Goal: Task Accomplishment & Management: Use online tool/utility

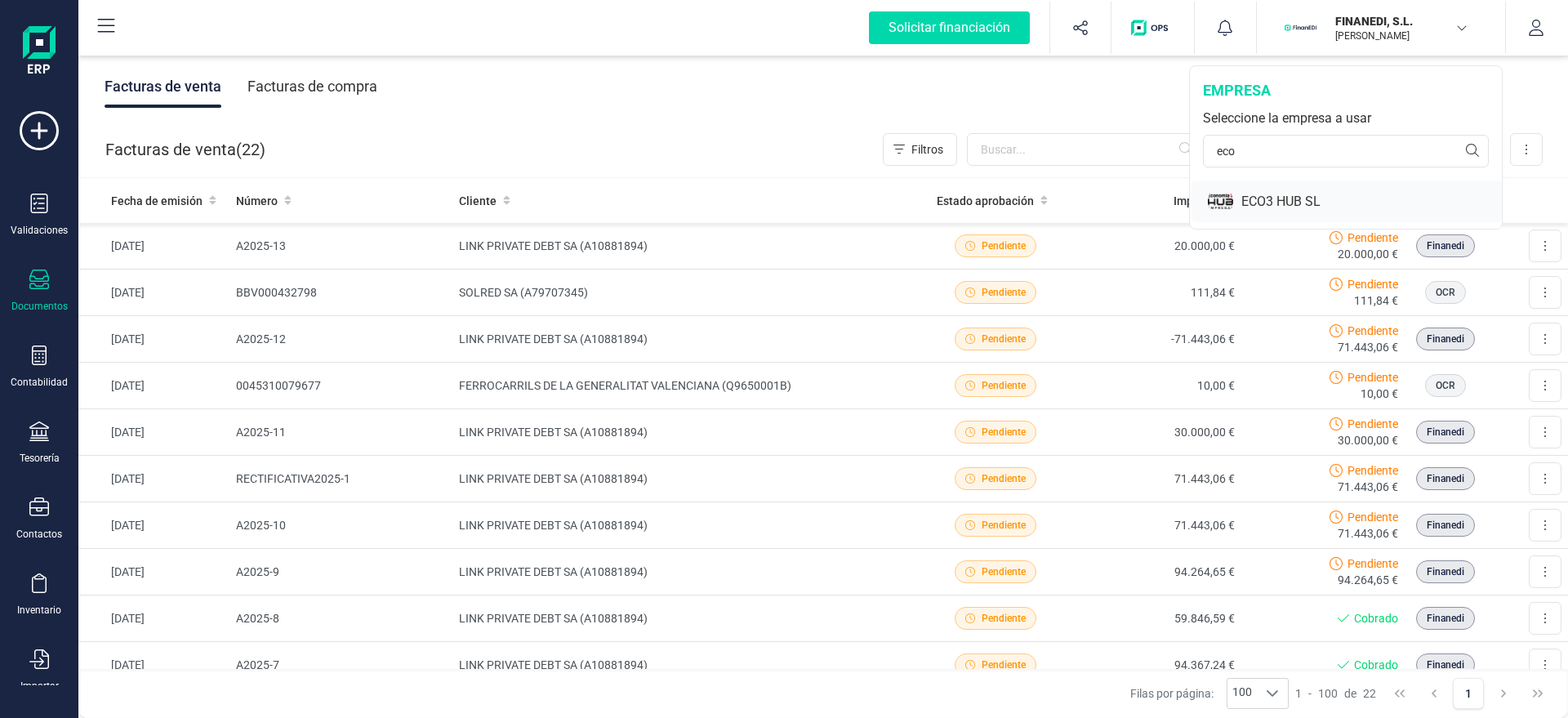
type input "eco"
click at [1271, 189] on div "ECO3 HUB SL" at bounding box center [1346, 201] width 310 height 42
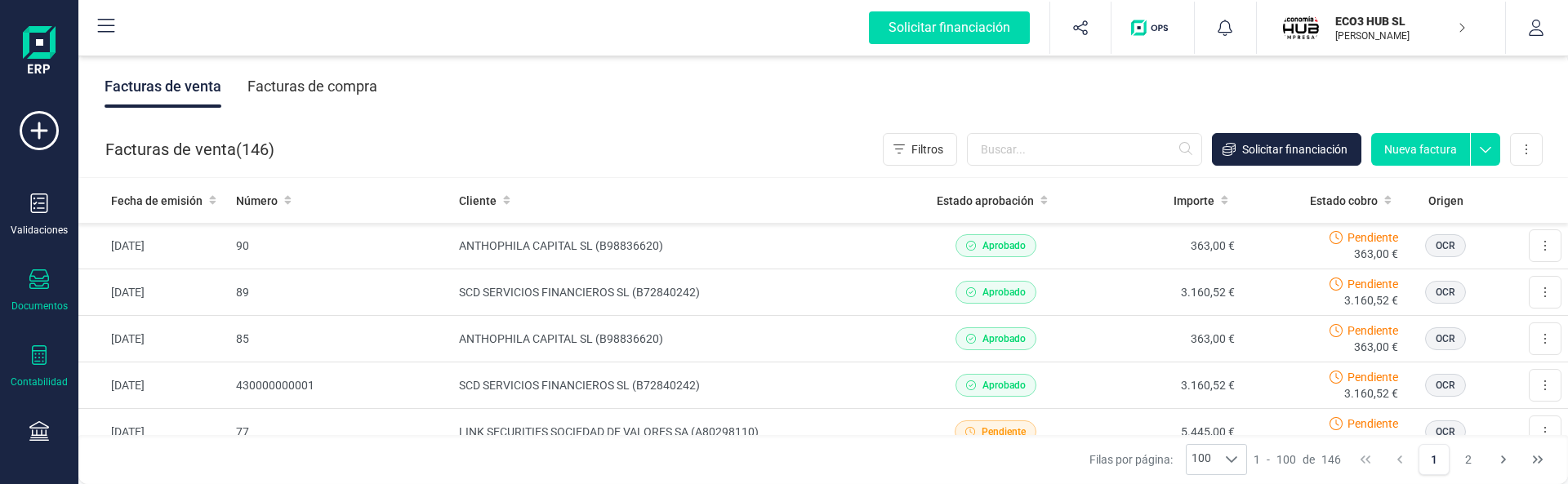
click at [46, 382] on div "Contabilidad" at bounding box center [39, 382] width 57 height 13
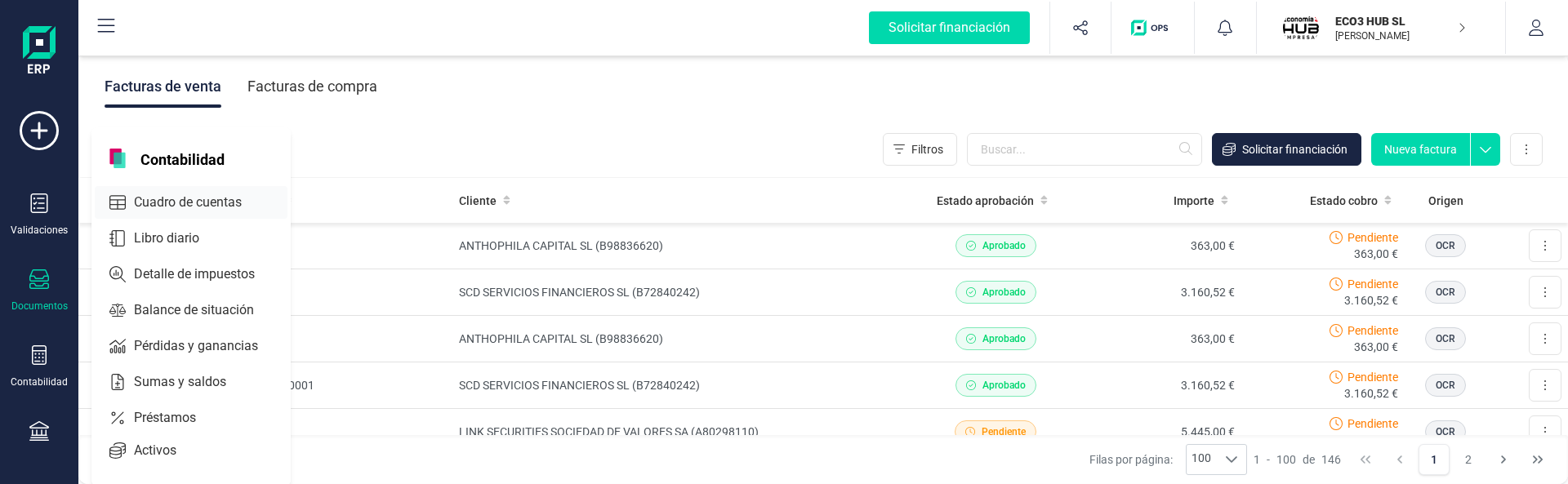
click at [235, 191] on div "Cuadro de cuentas" at bounding box center [191, 202] width 192 height 33
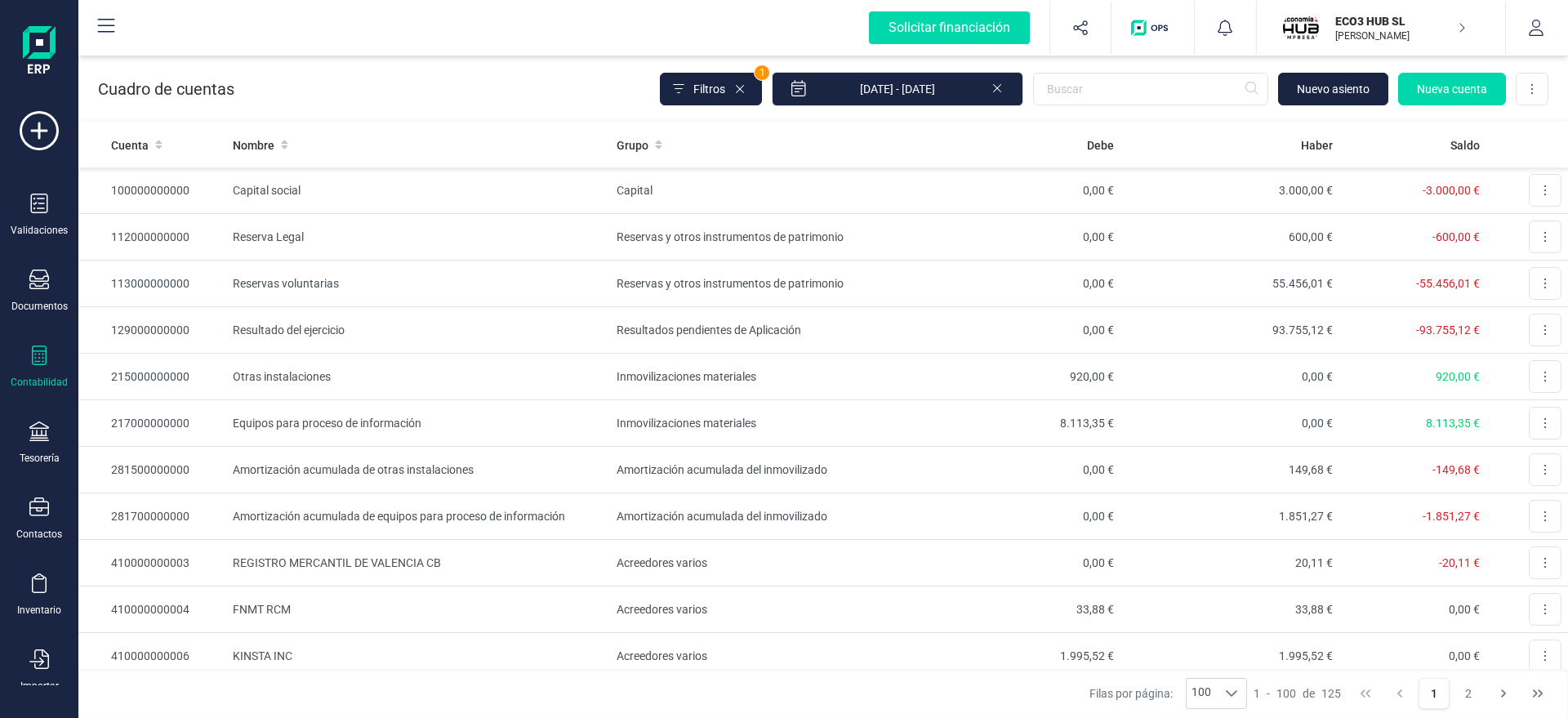
click at [1137, 60] on div "Cuadro de cuentas Filtros 1 01/01/2025 - 03/10/2025 Nuevo asiento Nueva cuenta …" at bounding box center [823, 86] width 1489 height 67
click at [1127, 78] on input "text" at bounding box center [1150, 89] width 235 height 33
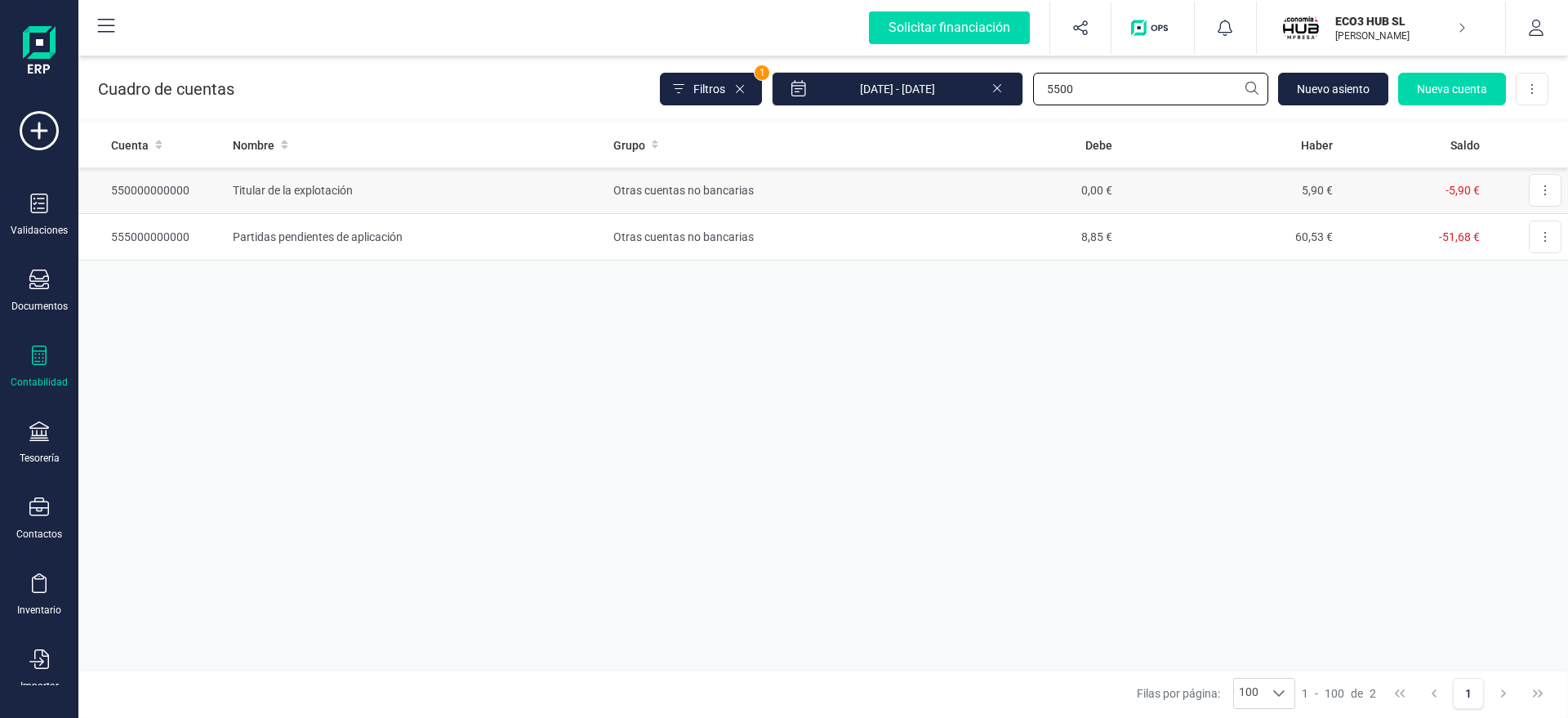
type input "5500"
click at [490, 188] on td "Titular de la explotación" at bounding box center [416, 190] width 380 height 47
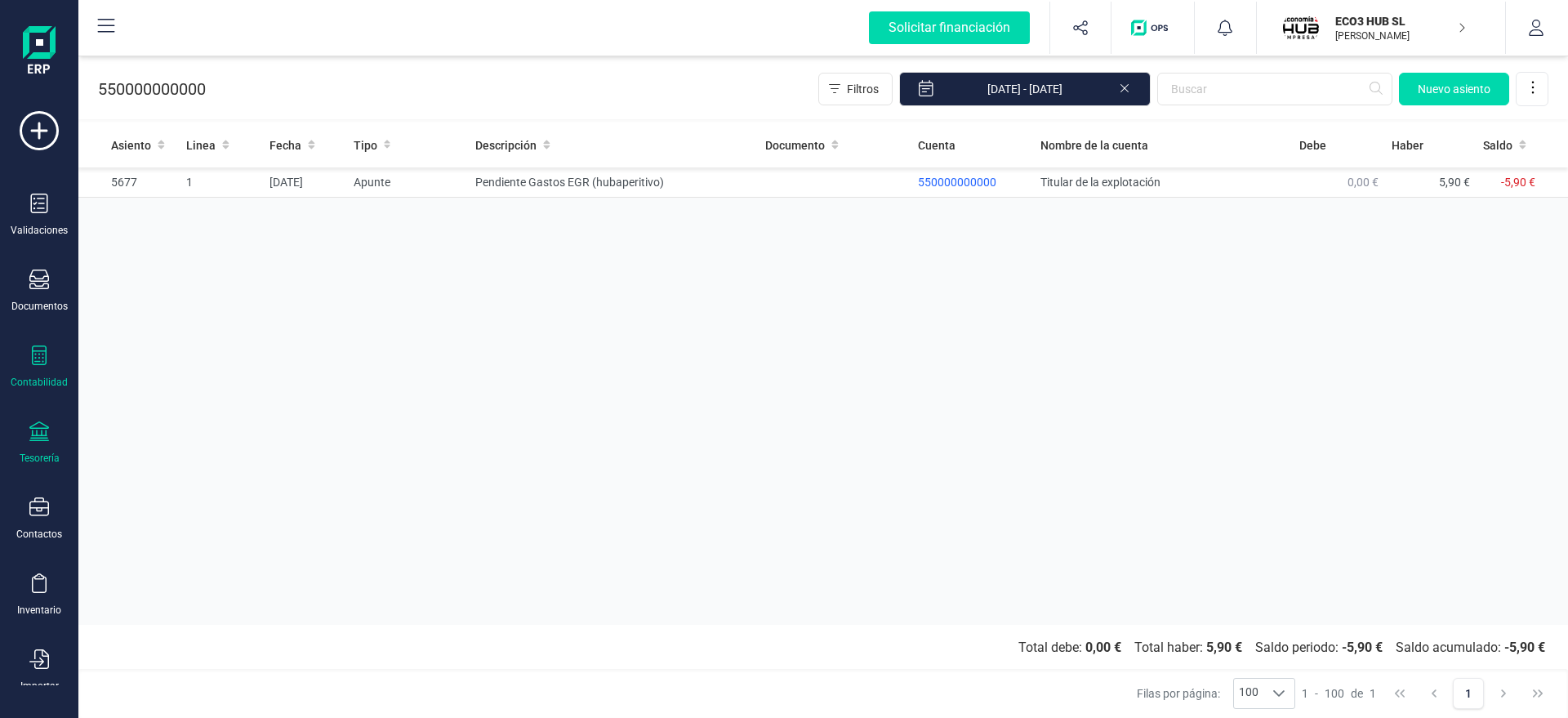
click at [25, 433] on div "Tesorería" at bounding box center [39, 443] width 66 height 43
click at [14, 426] on div "Tesorería" at bounding box center [39, 443] width 66 height 43
click at [41, 443] on div at bounding box center [39, 433] width 20 height 24
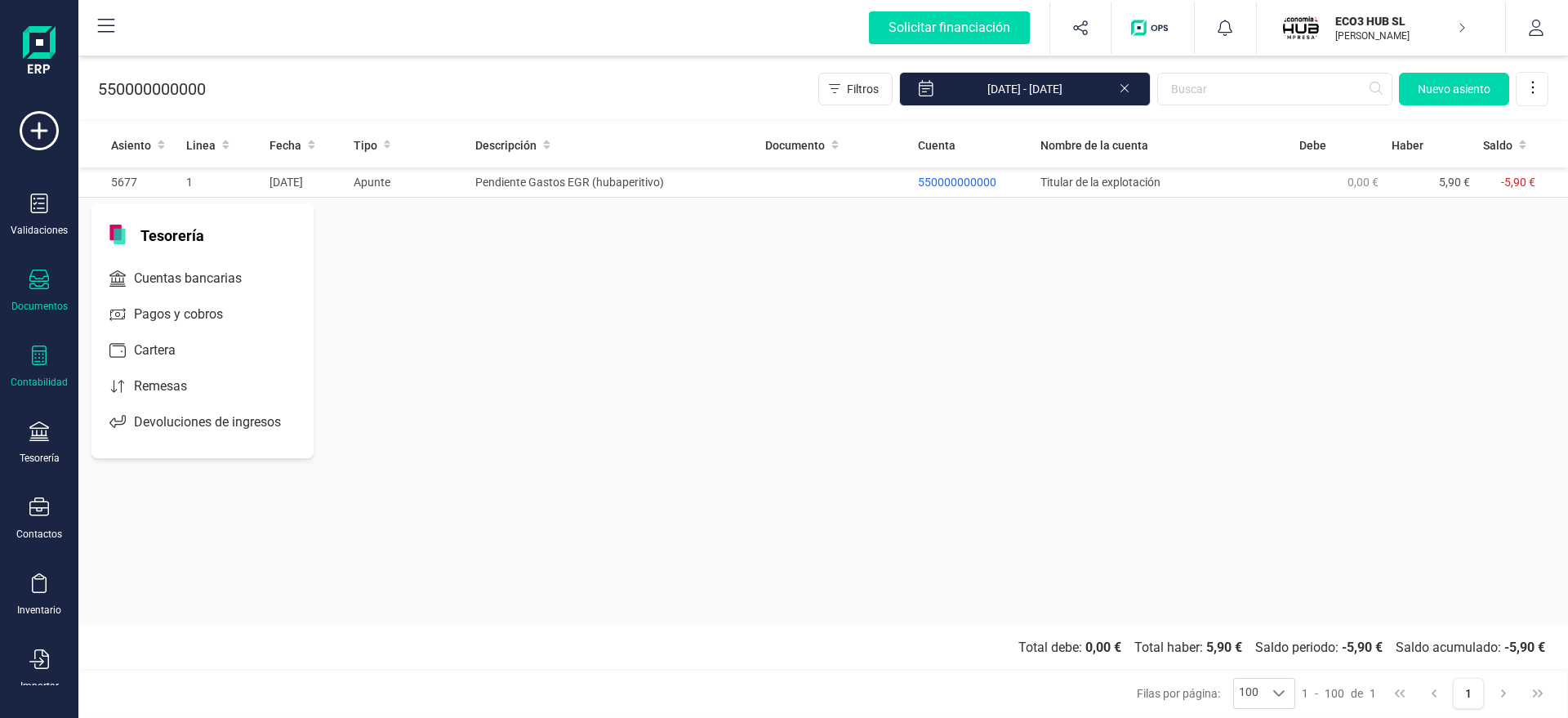
click at [42, 304] on div "Documentos" at bounding box center [39, 306] width 56 height 13
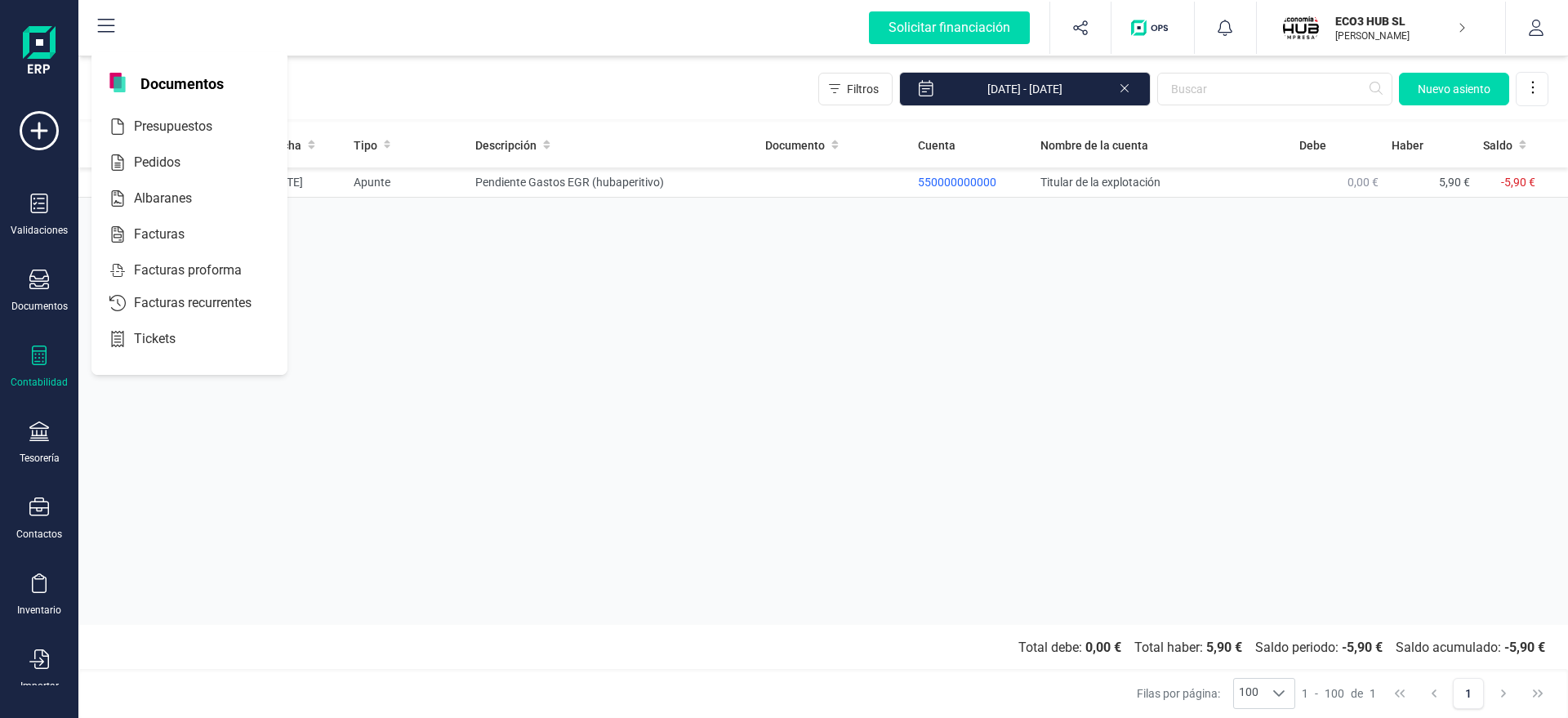
click at [39, 339] on div "Validaciones Documentos Documentos Presupuestos Pedidos Albaranes Facturas Fact…" at bounding box center [39, 446] width 66 height 671
click at [32, 410] on div "Validaciones Documentos Documentos Presupuestos Pedidos Albaranes Facturas Fact…" at bounding box center [39, 446] width 66 height 671
click at [34, 377] on div "Contabilidad" at bounding box center [39, 382] width 57 height 13
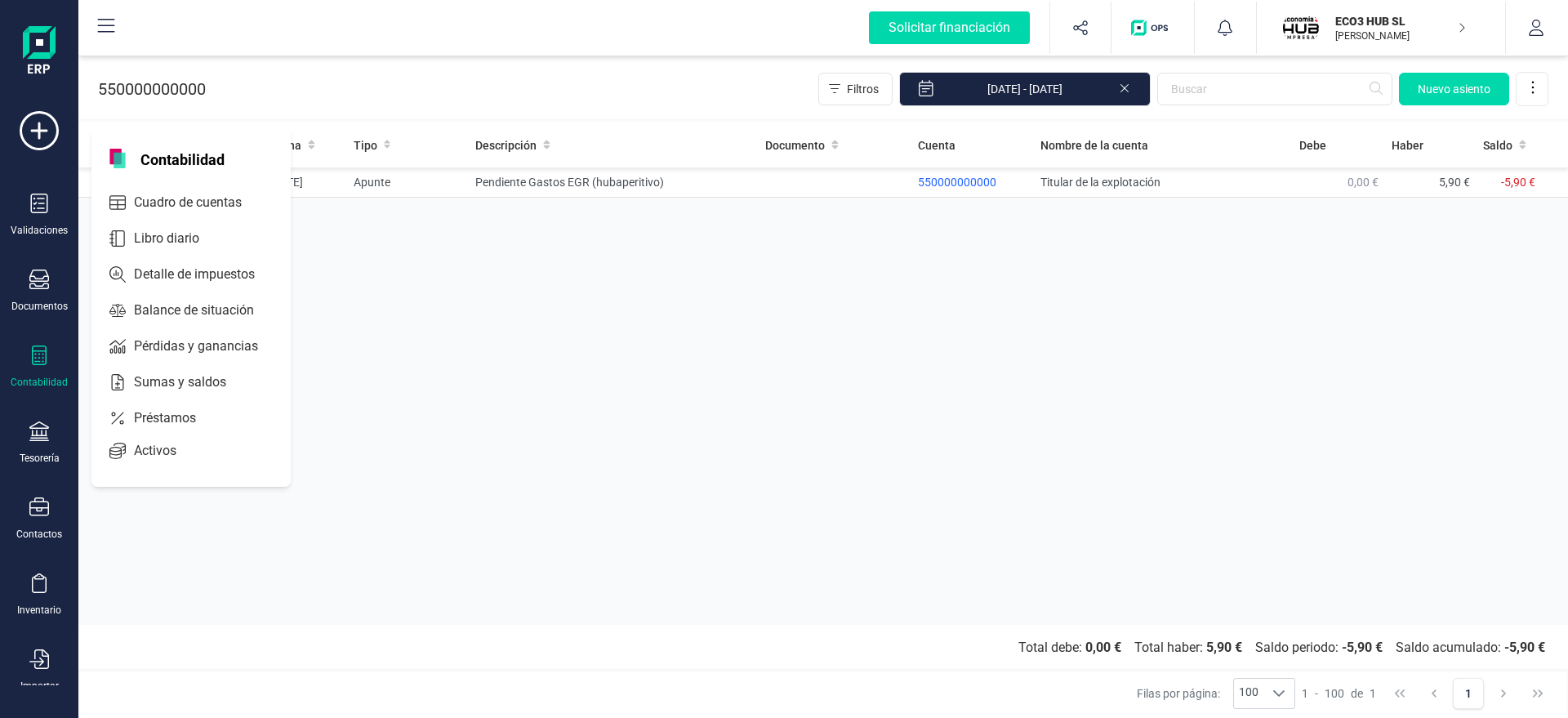
click at [439, 281] on div "Asiento Linea Fecha Tipo Descripción Documento Cuenta Nombre de la cuenta Debe …" at bounding box center [823, 373] width 1489 height 502
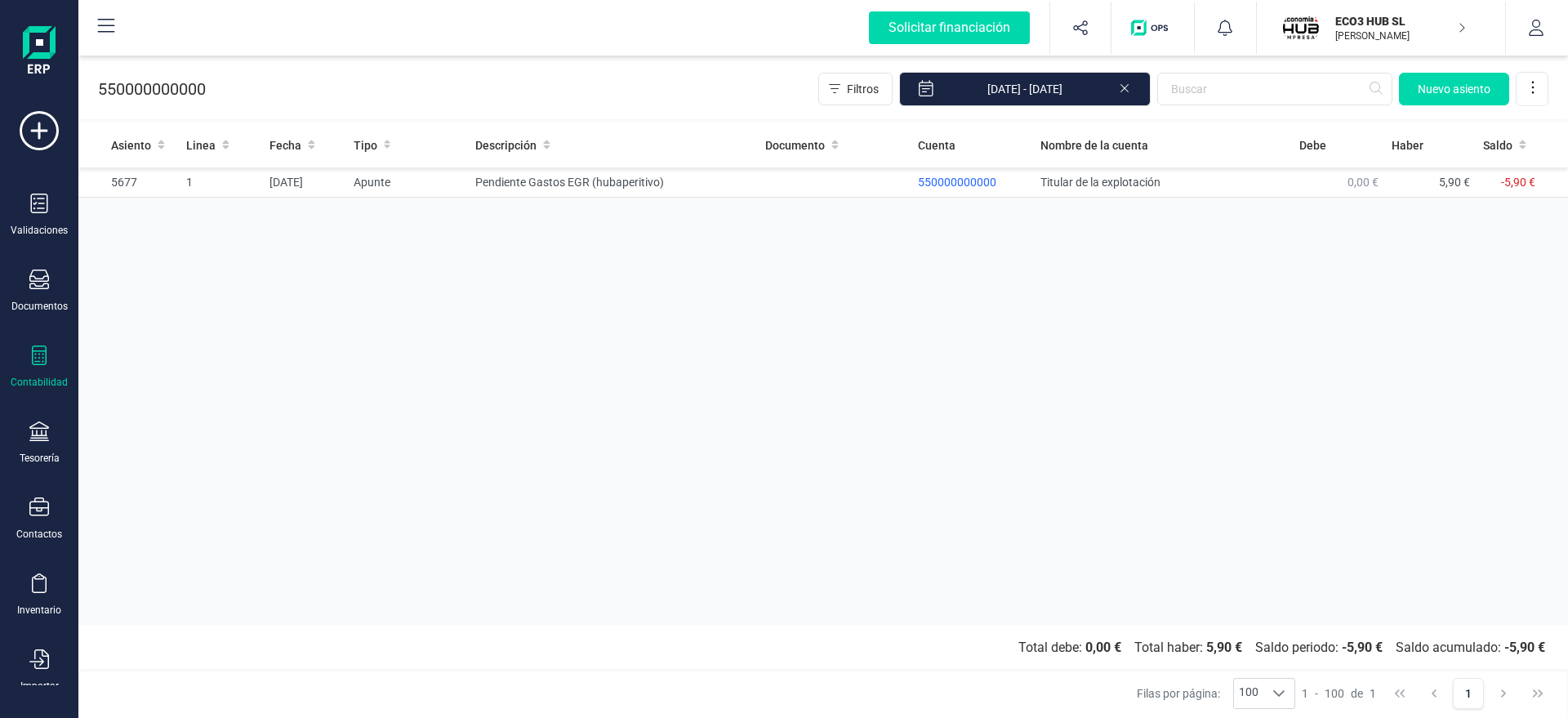
click at [40, 373] on div "Contabilidad" at bounding box center [39, 367] width 66 height 43
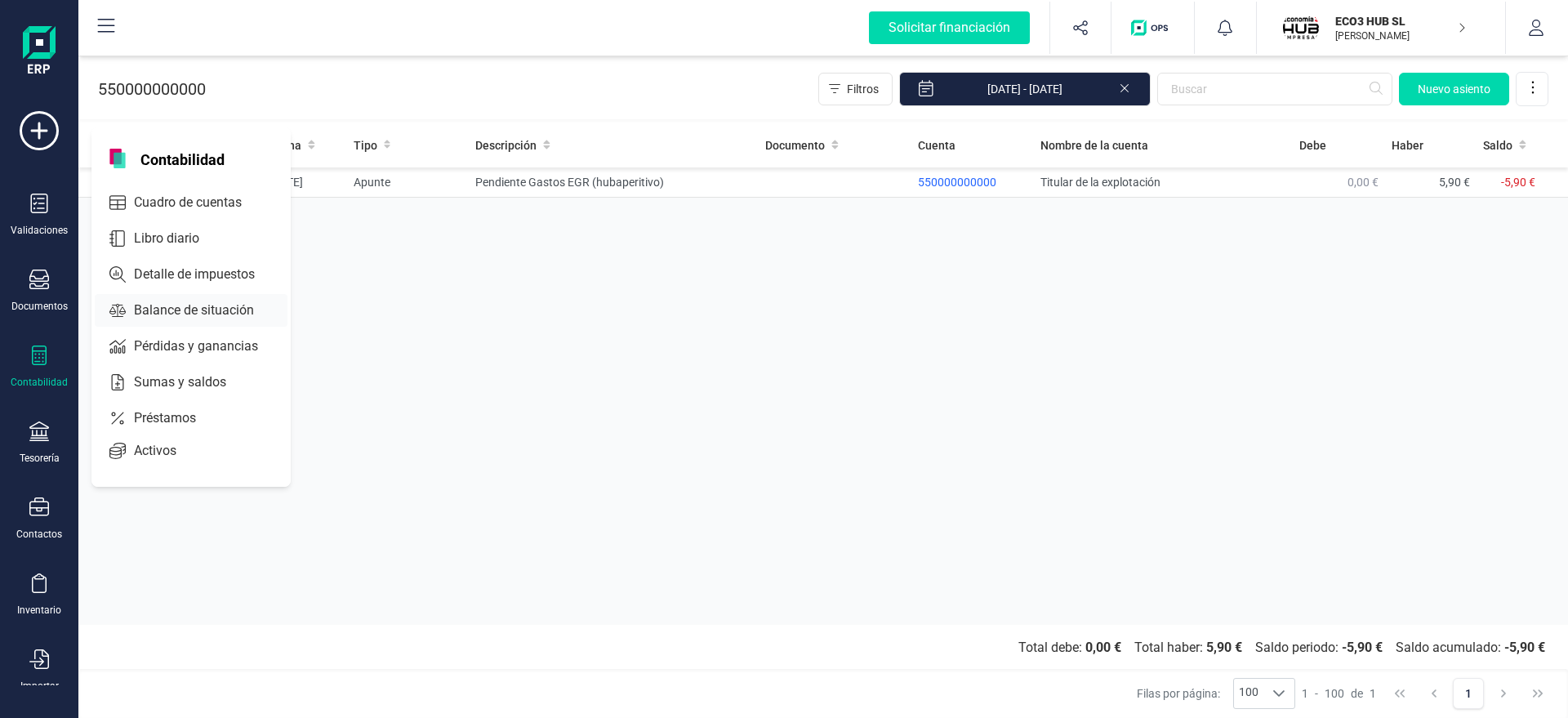
click at [163, 314] on span "Balance de situación" at bounding box center [206, 310] width 156 height 20
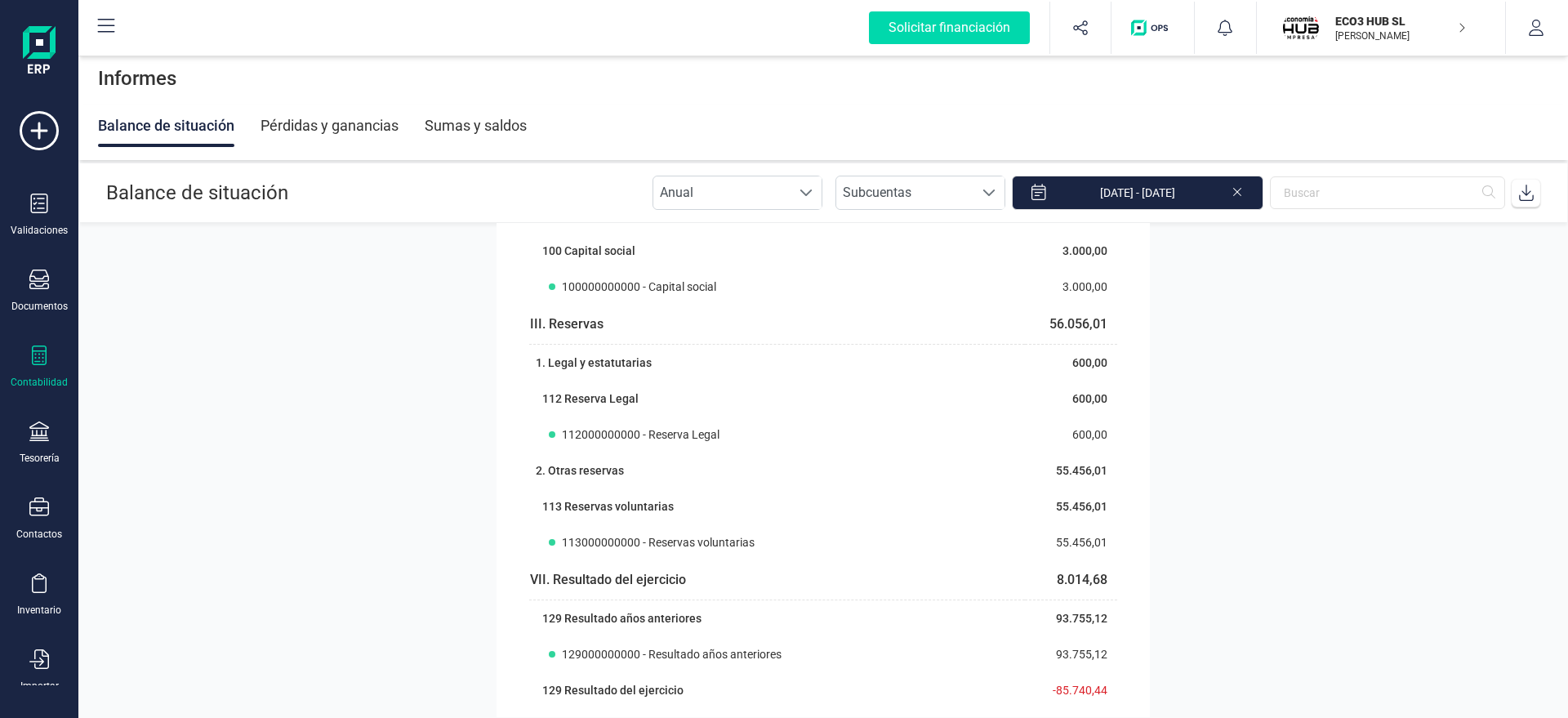
scroll to position [2576, 0]
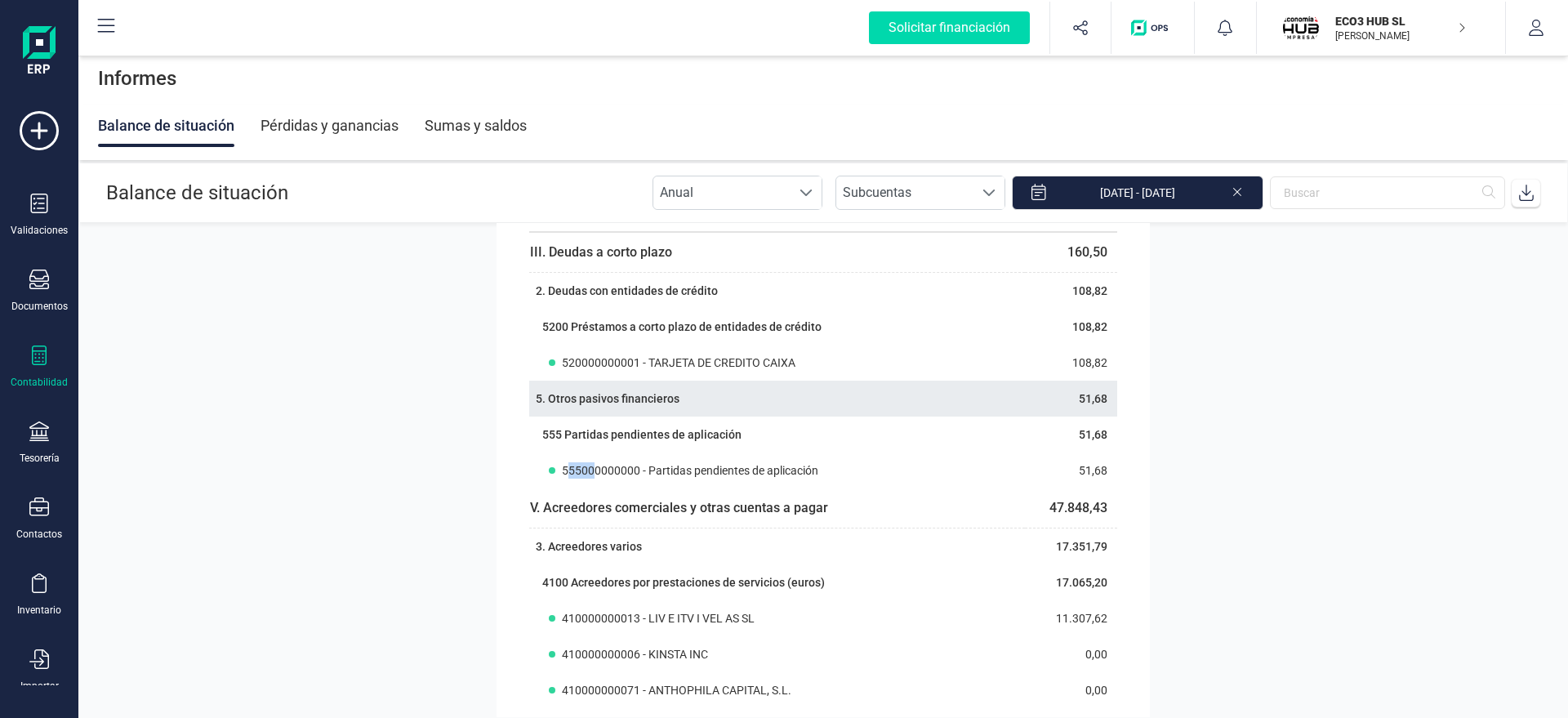
click at [823, 404] on th "5. Otros pasivos financieros" at bounding box center [776, 399] width 495 height 36
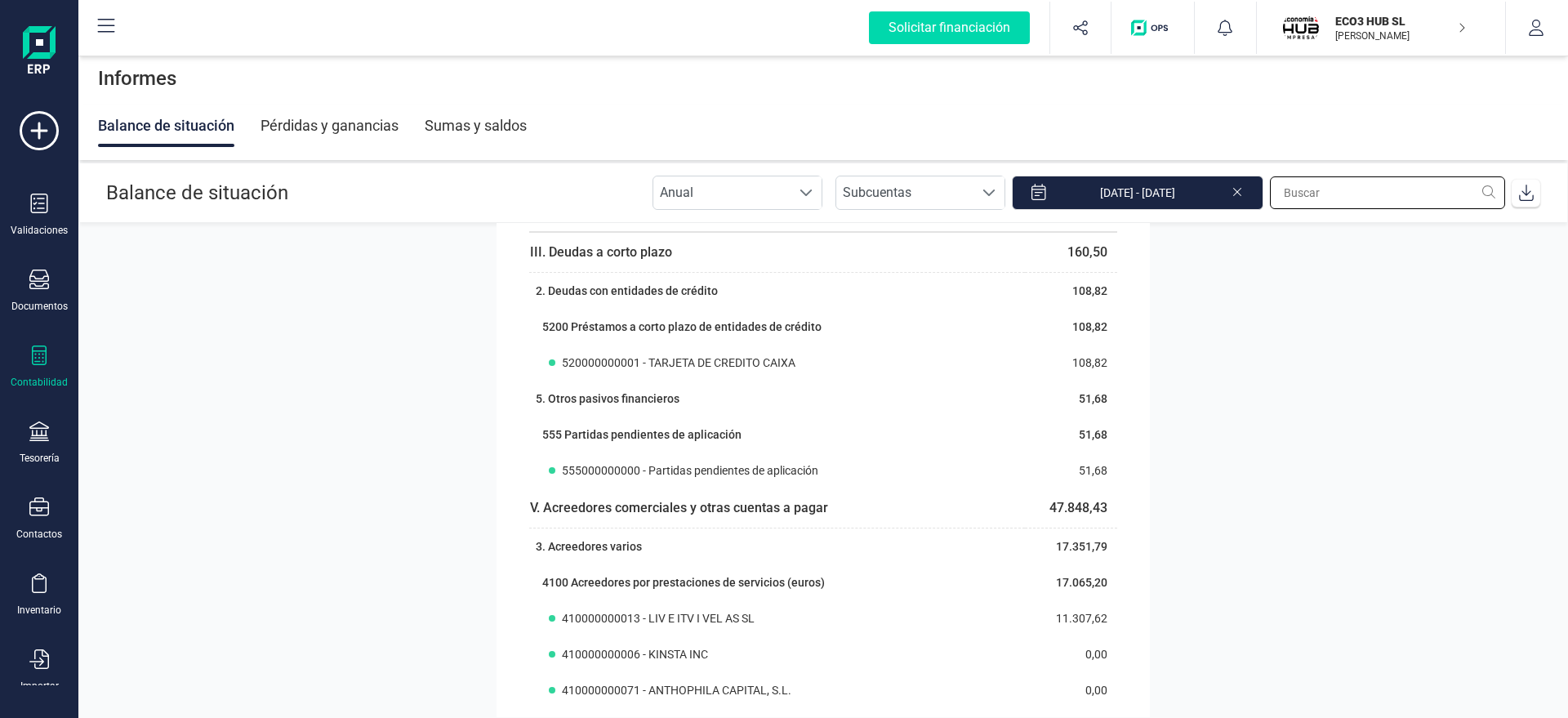
click at [1326, 205] on input "text" at bounding box center [1387, 192] width 235 height 33
type input "d"
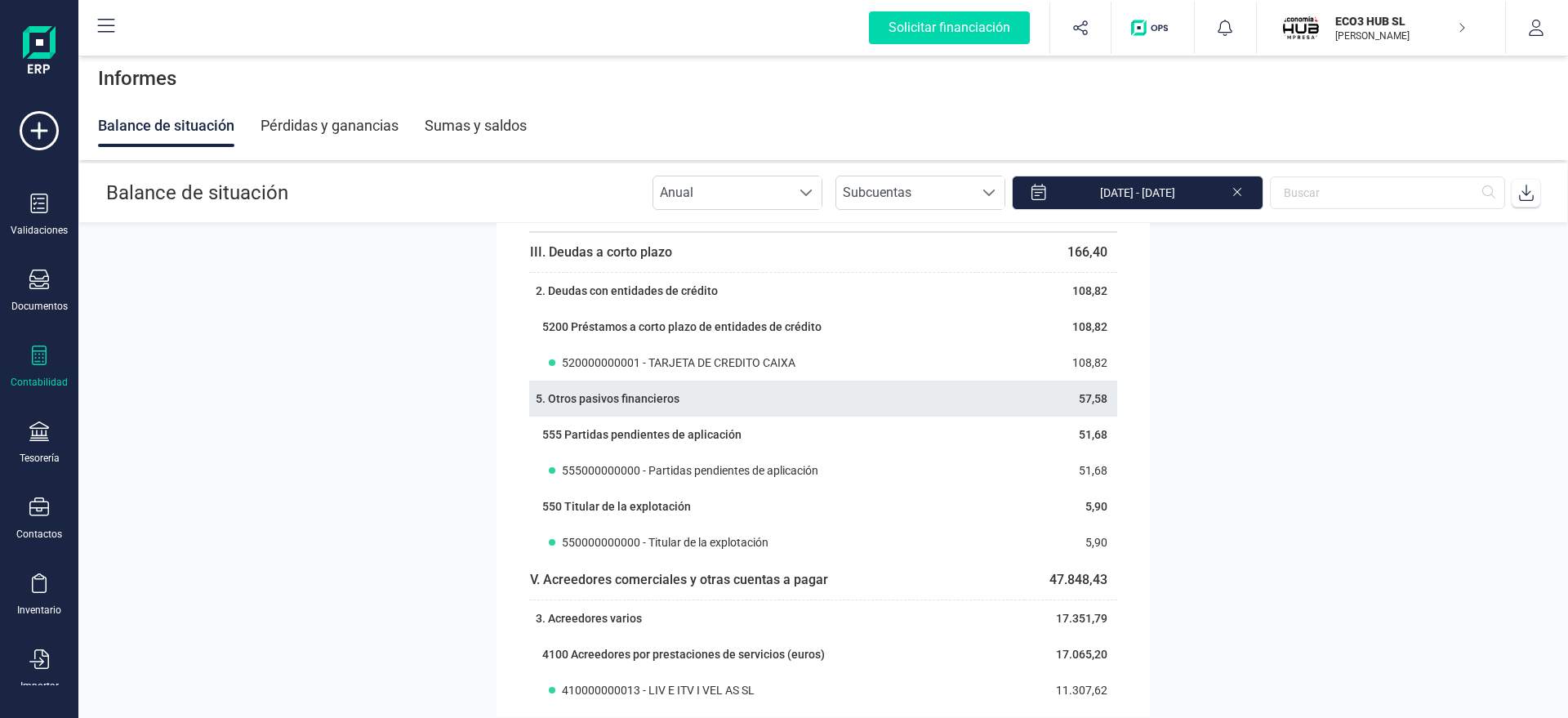
click at [708, 414] on th "5. Otros pasivos financieros" at bounding box center [776, 399] width 495 height 36
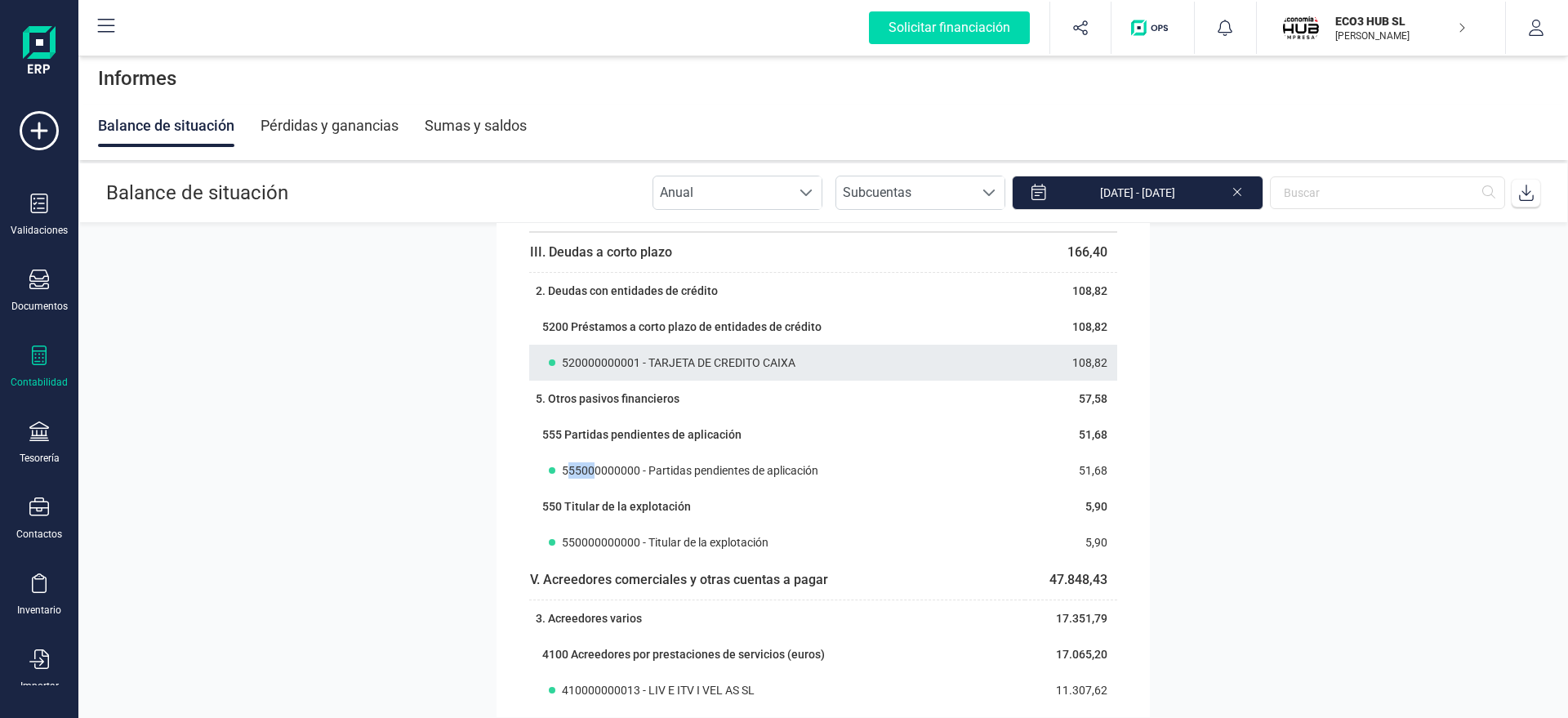
click at [653, 359] on span "520000000001 - TARJETA DE CREDITO CAIXA" at bounding box center [678, 363] width 233 height 16
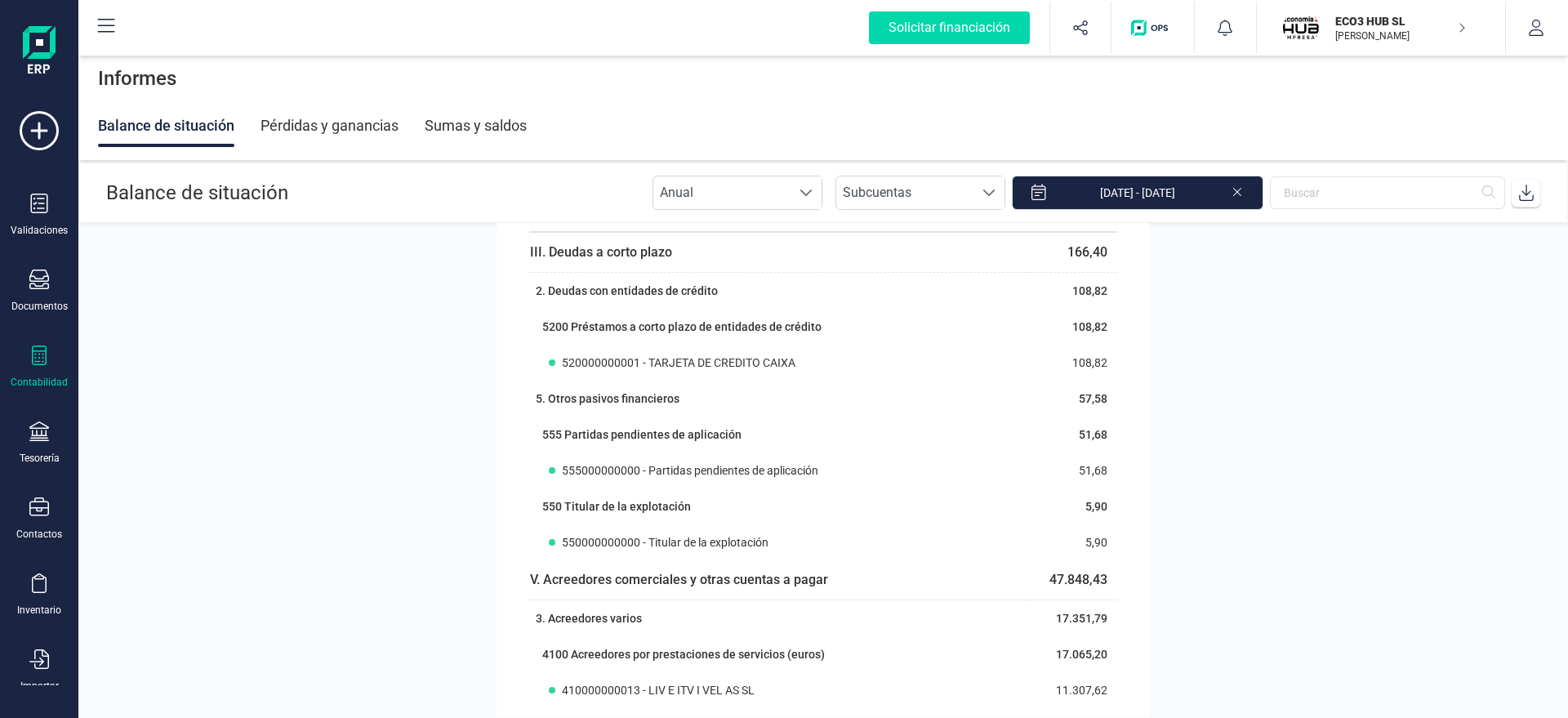
click at [352, 380] on section "Activo Activo no corriente 7.032,40 II. Inmovilizado material 7.032,40 2. Insta…" at bounding box center [823, 469] width 1489 height 494
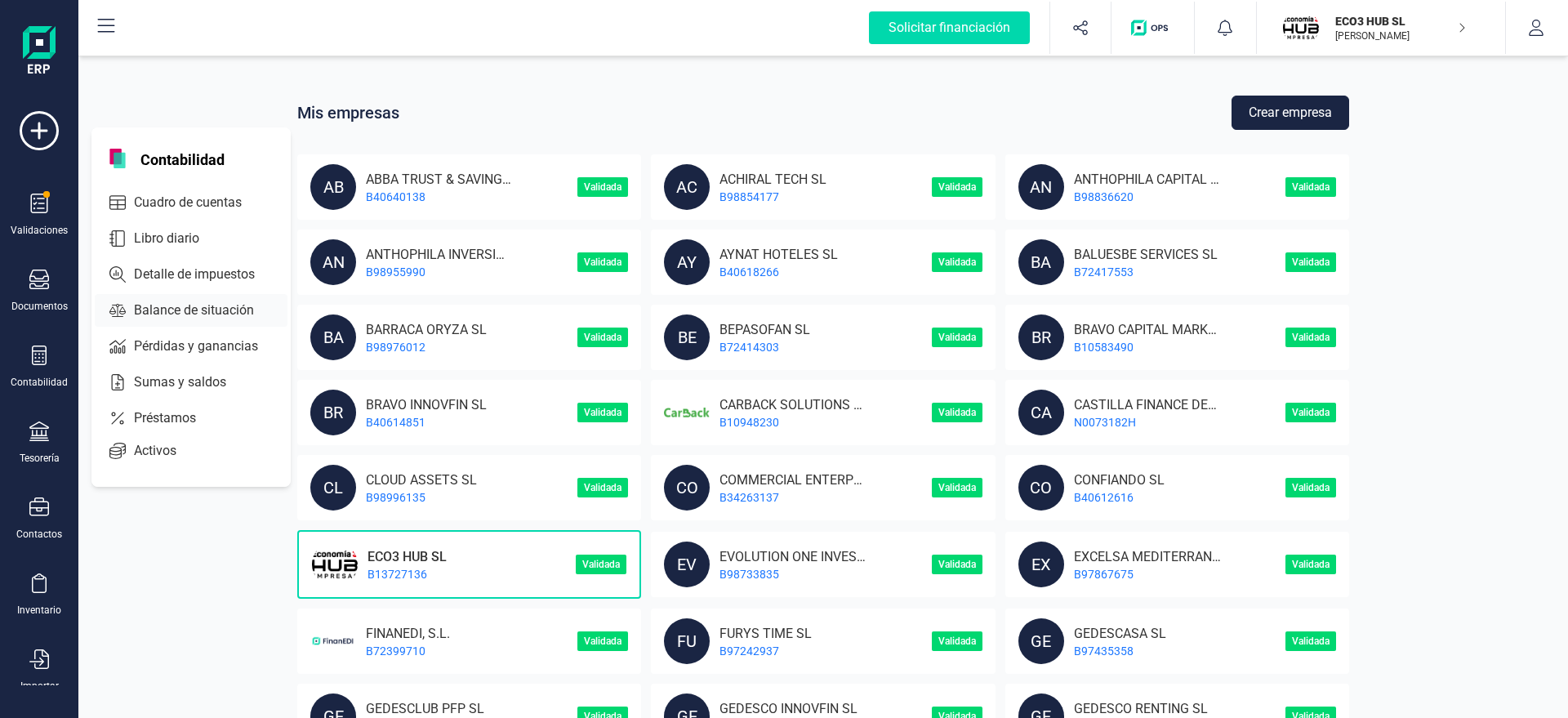
click at [207, 305] on span "Balance de situación" at bounding box center [206, 310] width 156 height 20
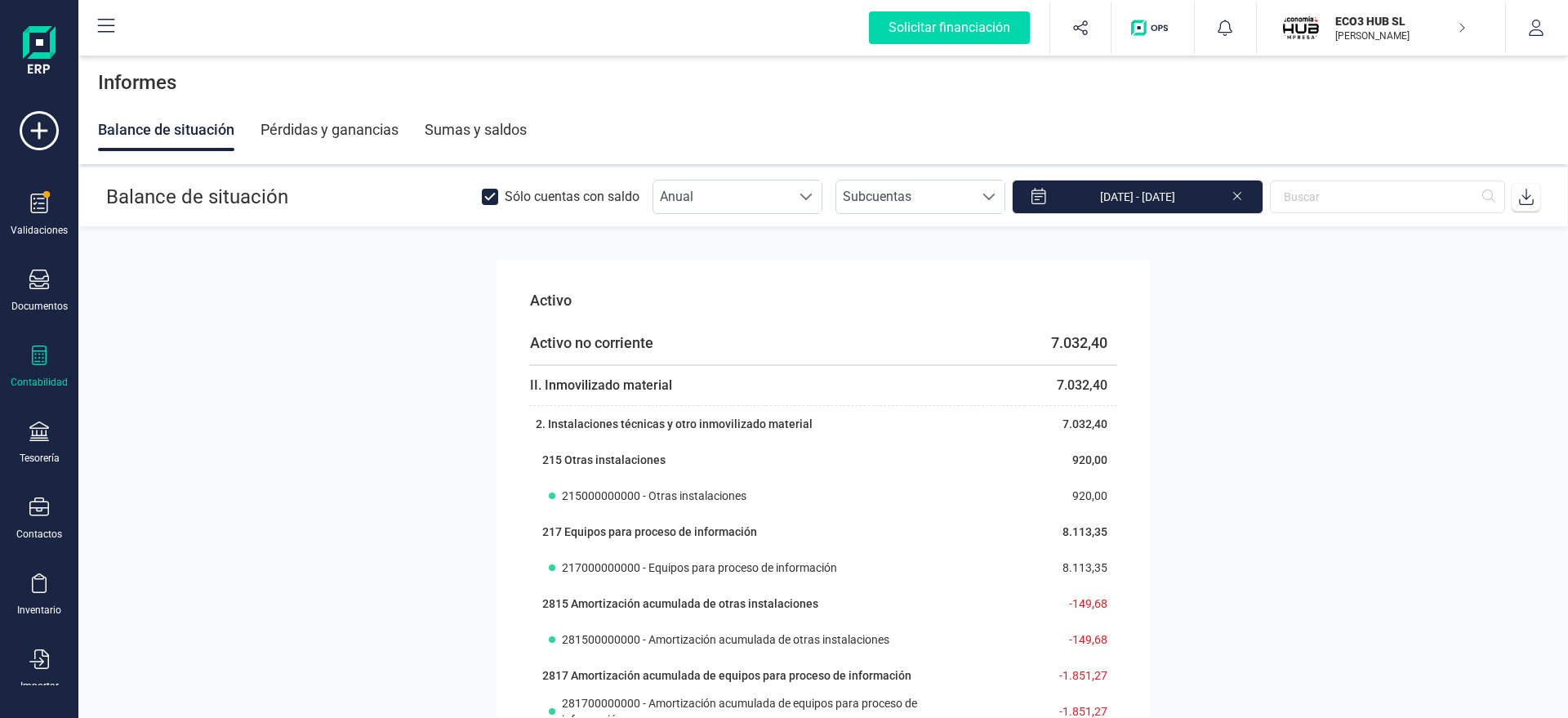
click at [325, 141] on div "Pérdidas y ganancias" at bounding box center [329, 130] width 138 height 43
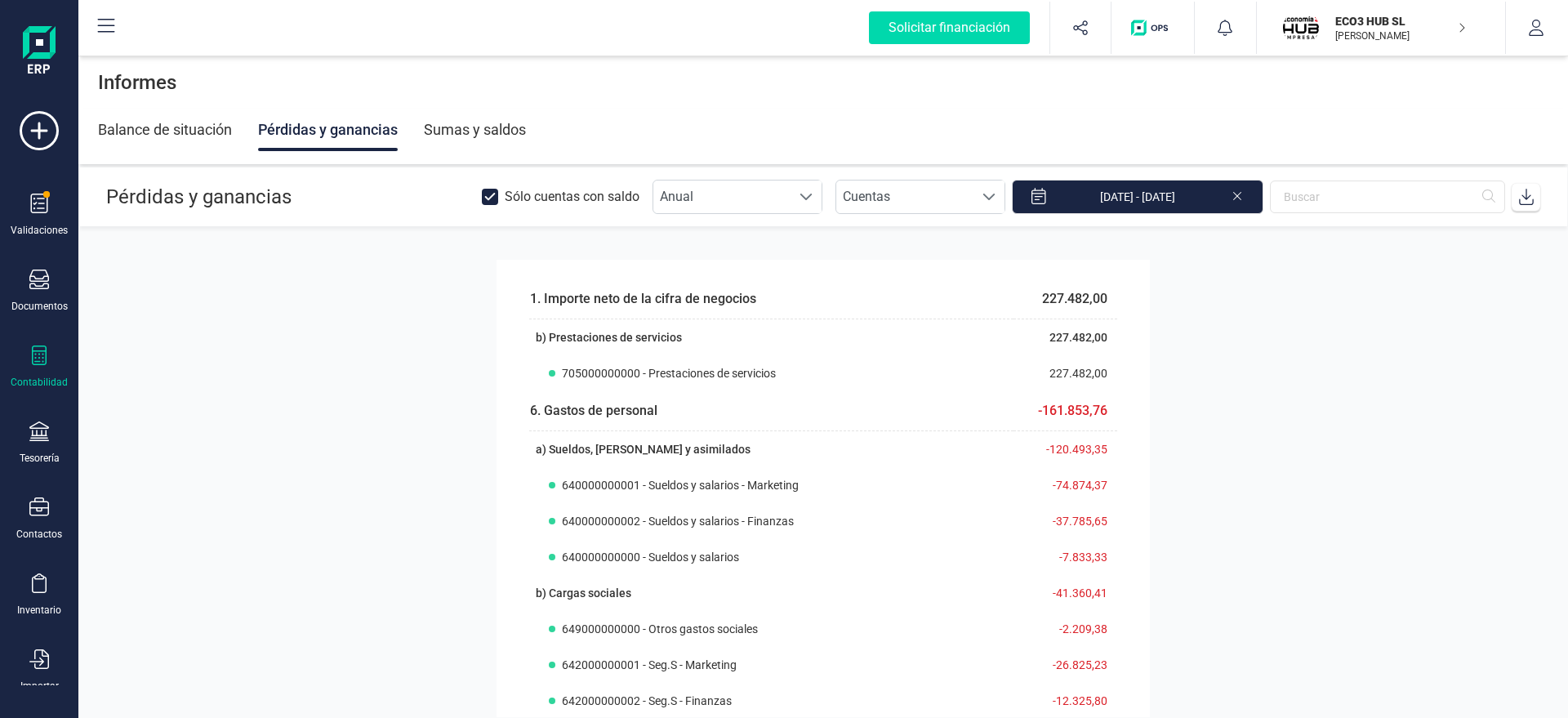
click at [176, 122] on div "Balance de situación" at bounding box center [165, 130] width 134 height 43
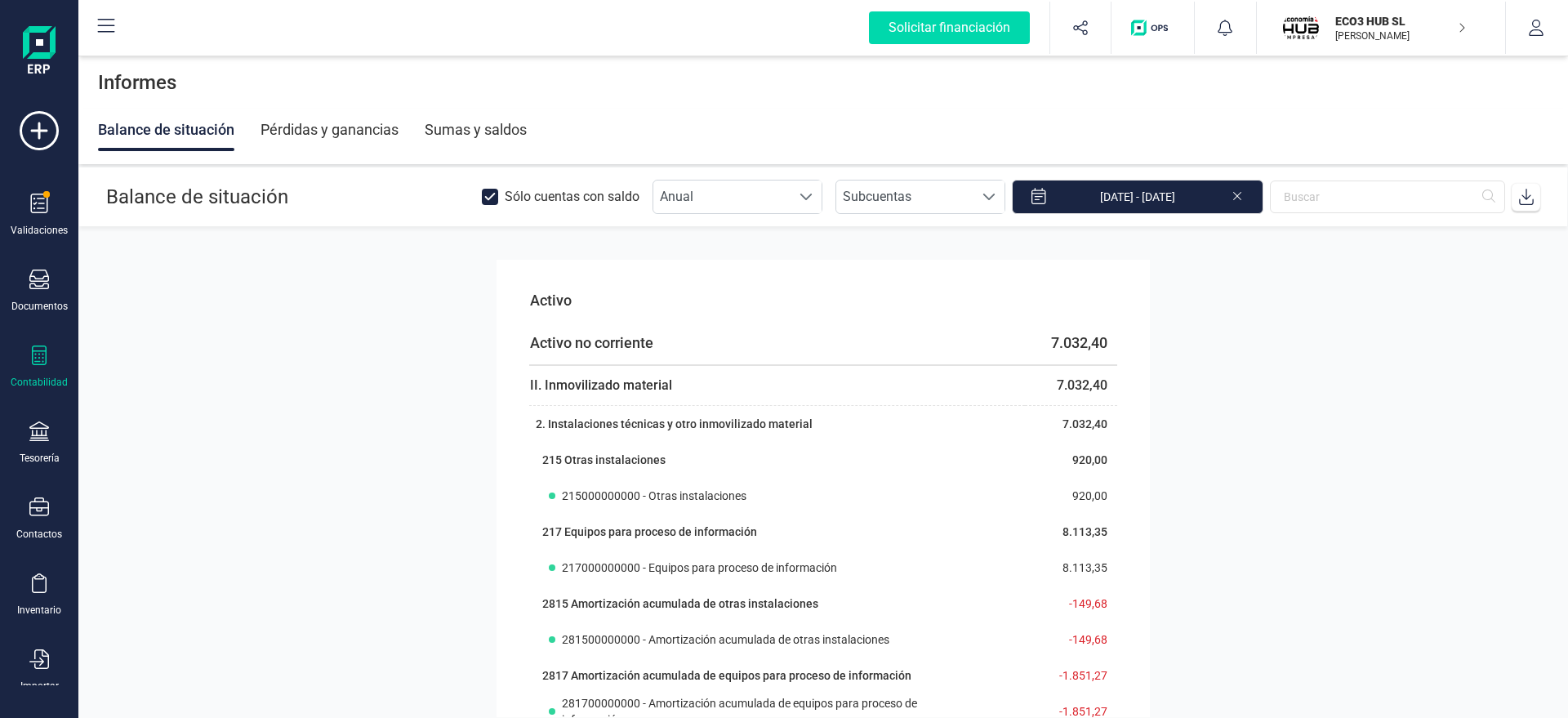
click at [307, 118] on div "Pérdidas y ganancias" at bounding box center [329, 130] width 138 height 43
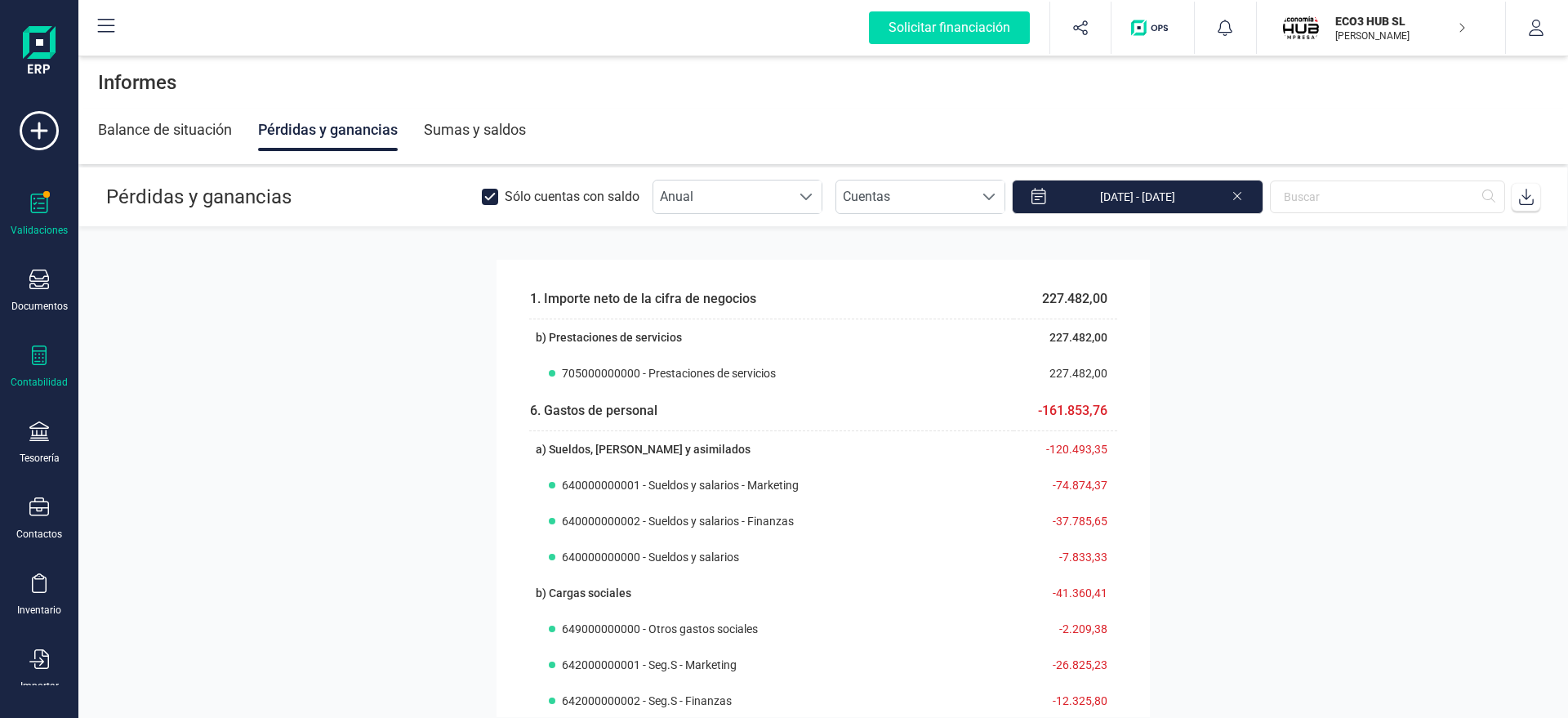
click at [52, 227] on div "Validaciones" at bounding box center [39, 230] width 57 height 13
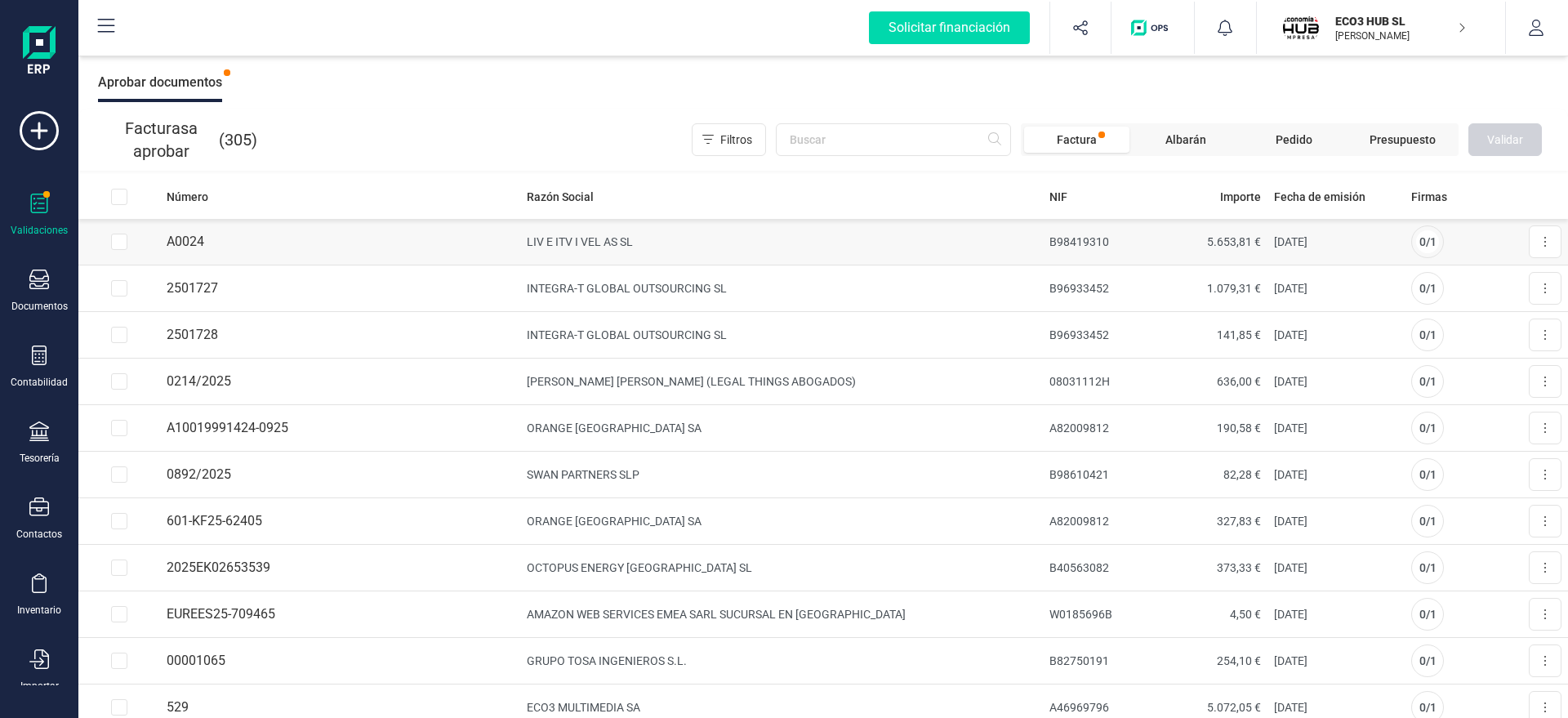
click at [1529, 247] on button at bounding box center [1545, 242] width 33 height 33
click at [1491, 286] on span "Aprobar factura" at bounding box center [1507, 282] width 82 height 16
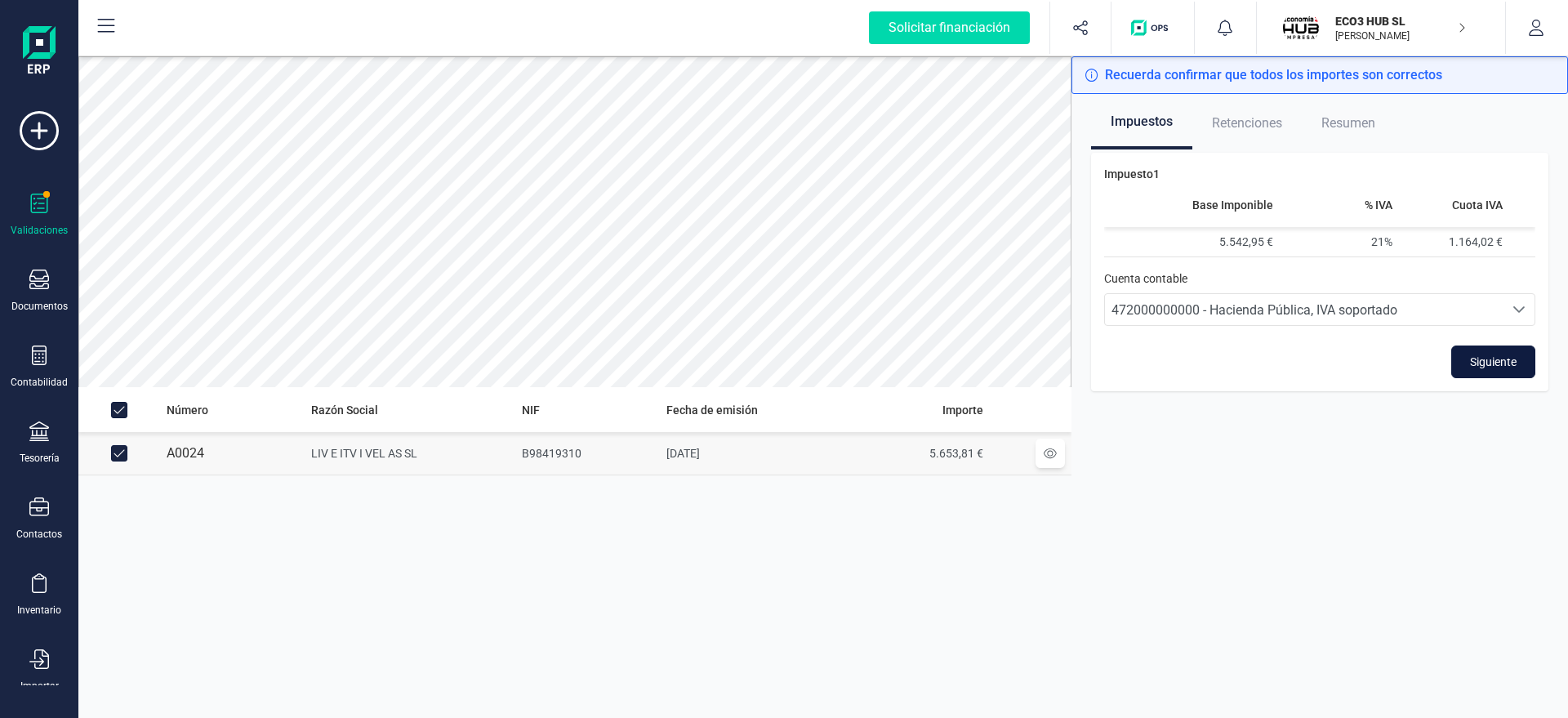
click at [1472, 354] on span "Siguiente" at bounding box center [1493, 362] width 47 height 16
click at [1498, 360] on span "Siguiente" at bounding box center [1493, 362] width 47 height 16
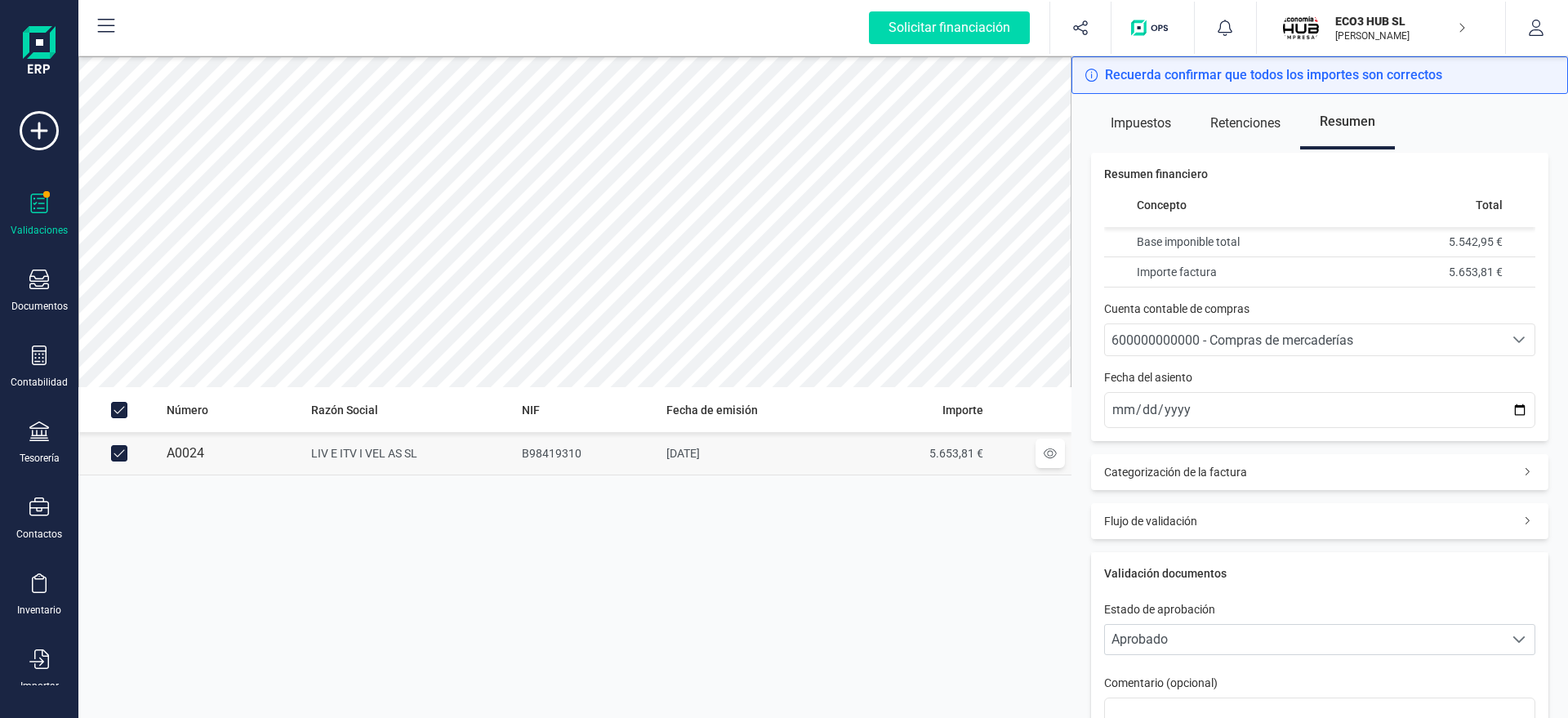
click at [1198, 460] on div "Categorización de la factura" at bounding box center [1319, 472] width 457 height 36
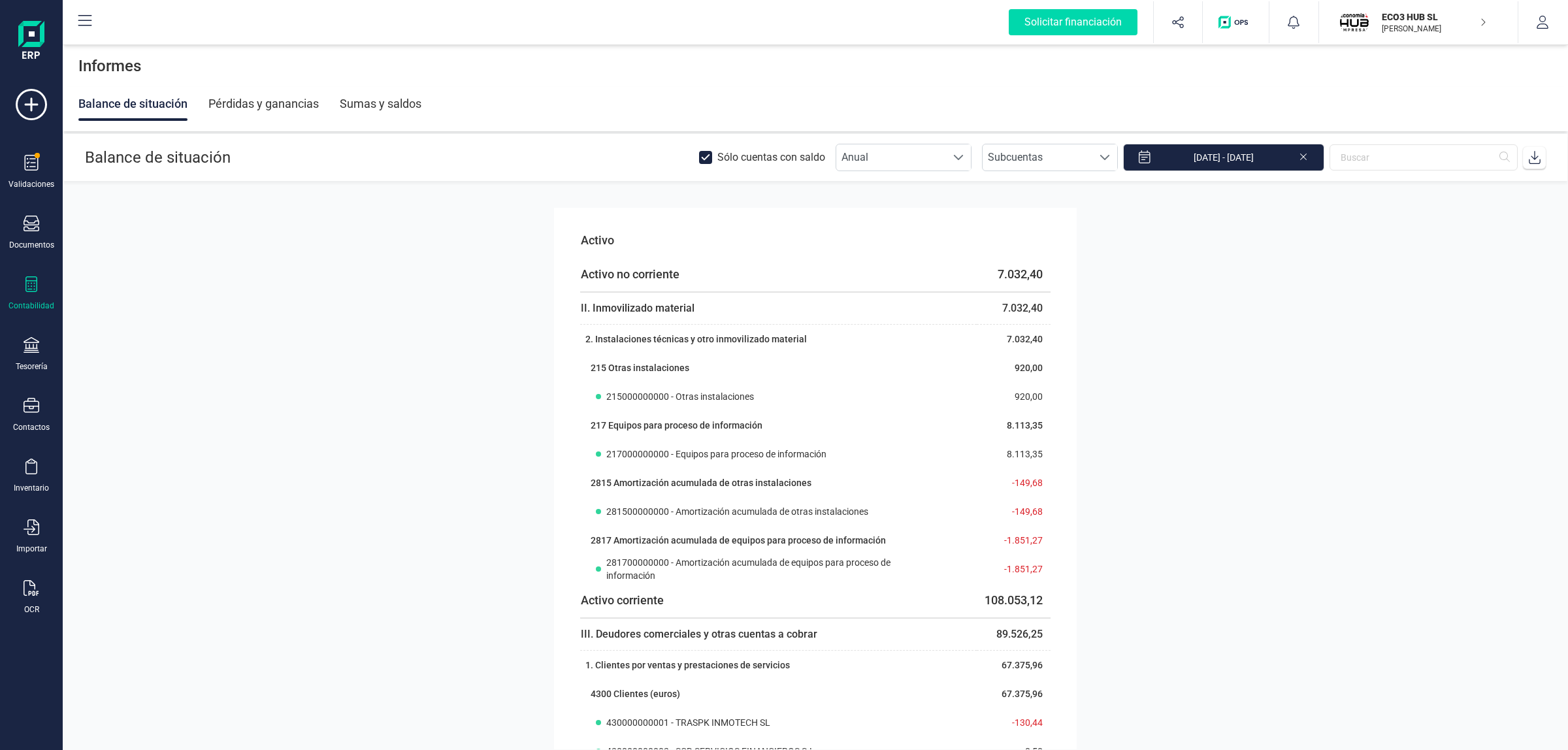
click at [45, 303] on div "Contabilidad" at bounding box center [31, 306] width 46 height 10
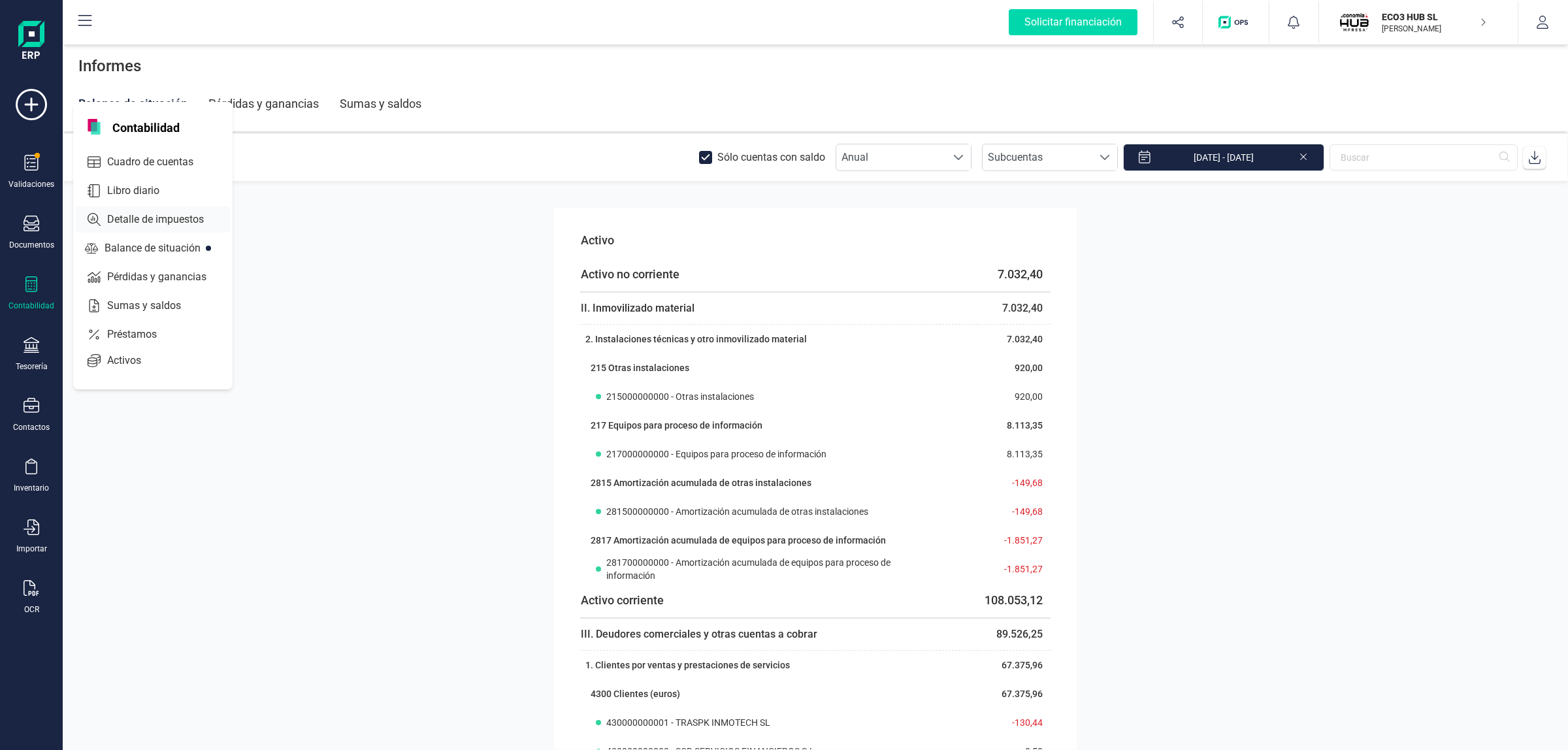
click at [142, 219] on span "Detalle de impuestos" at bounding box center [164, 219] width 125 height 16
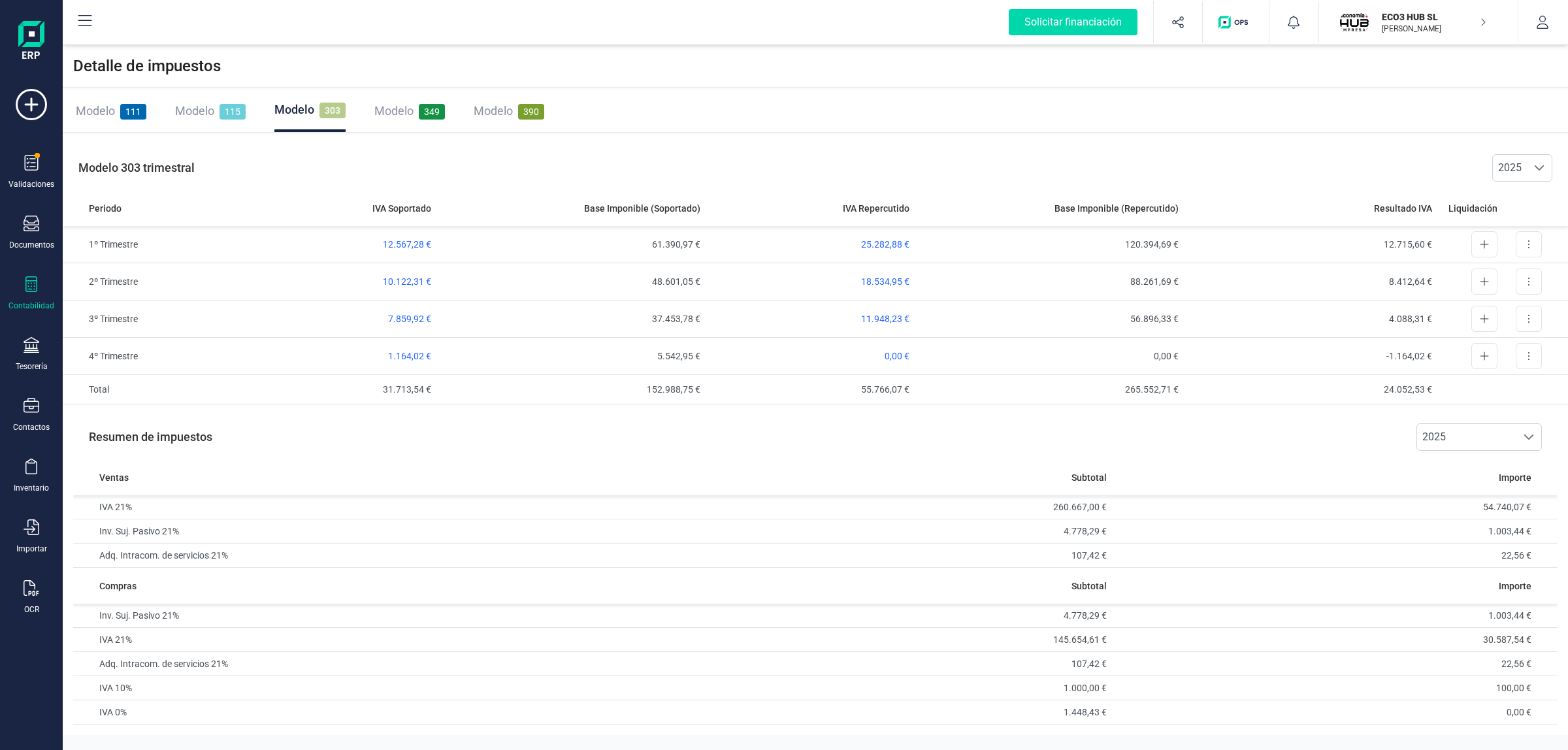
click at [413, 140] on div "Modelo 303 trimestral 2025 2025 Periodo IVA Soportado Base Imponible (Soportado…" at bounding box center [816, 274] width 1506 height 280
click at [400, 115] on span "Modelo" at bounding box center [394, 111] width 39 height 14
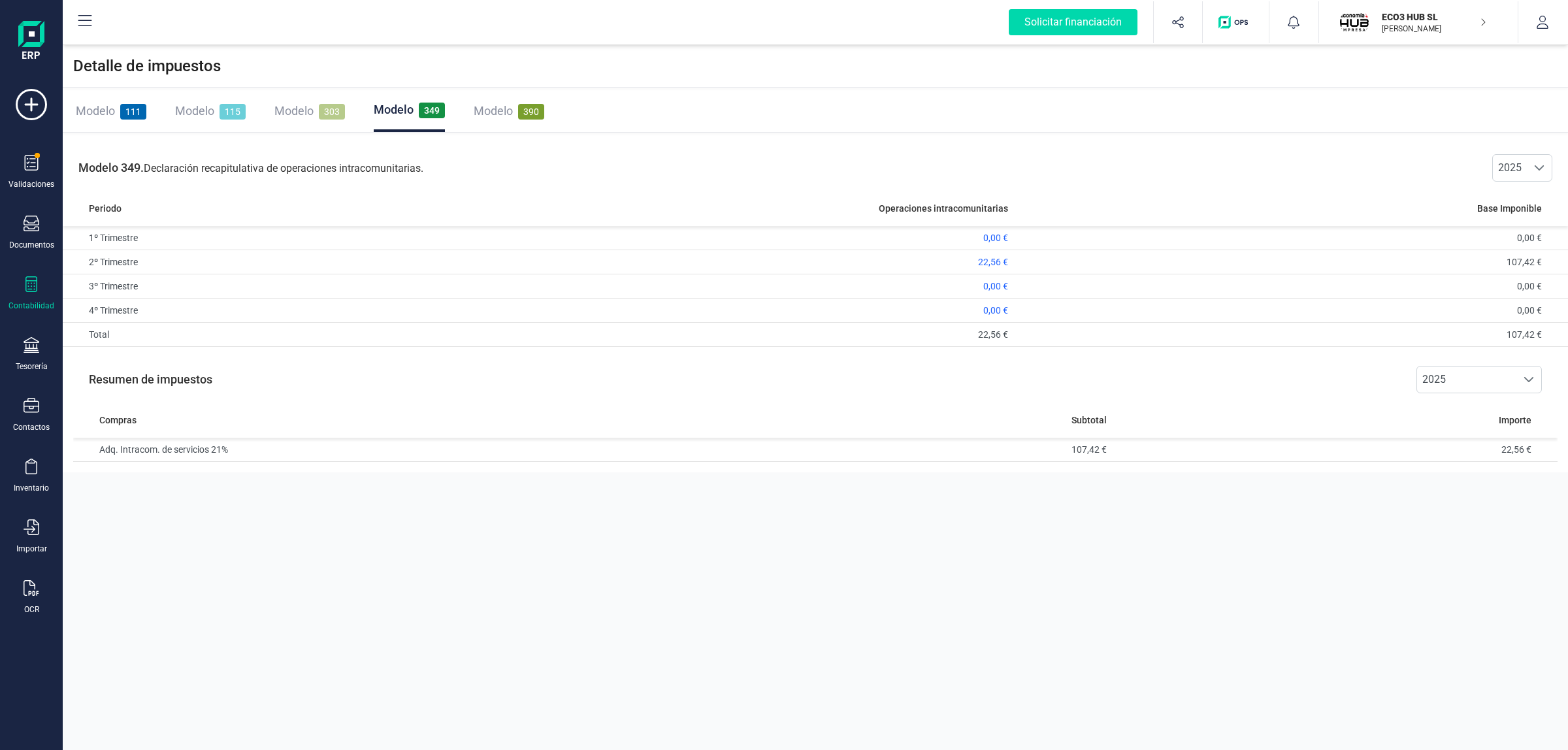
click at [291, 108] on span "Modelo" at bounding box center [294, 111] width 39 height 14
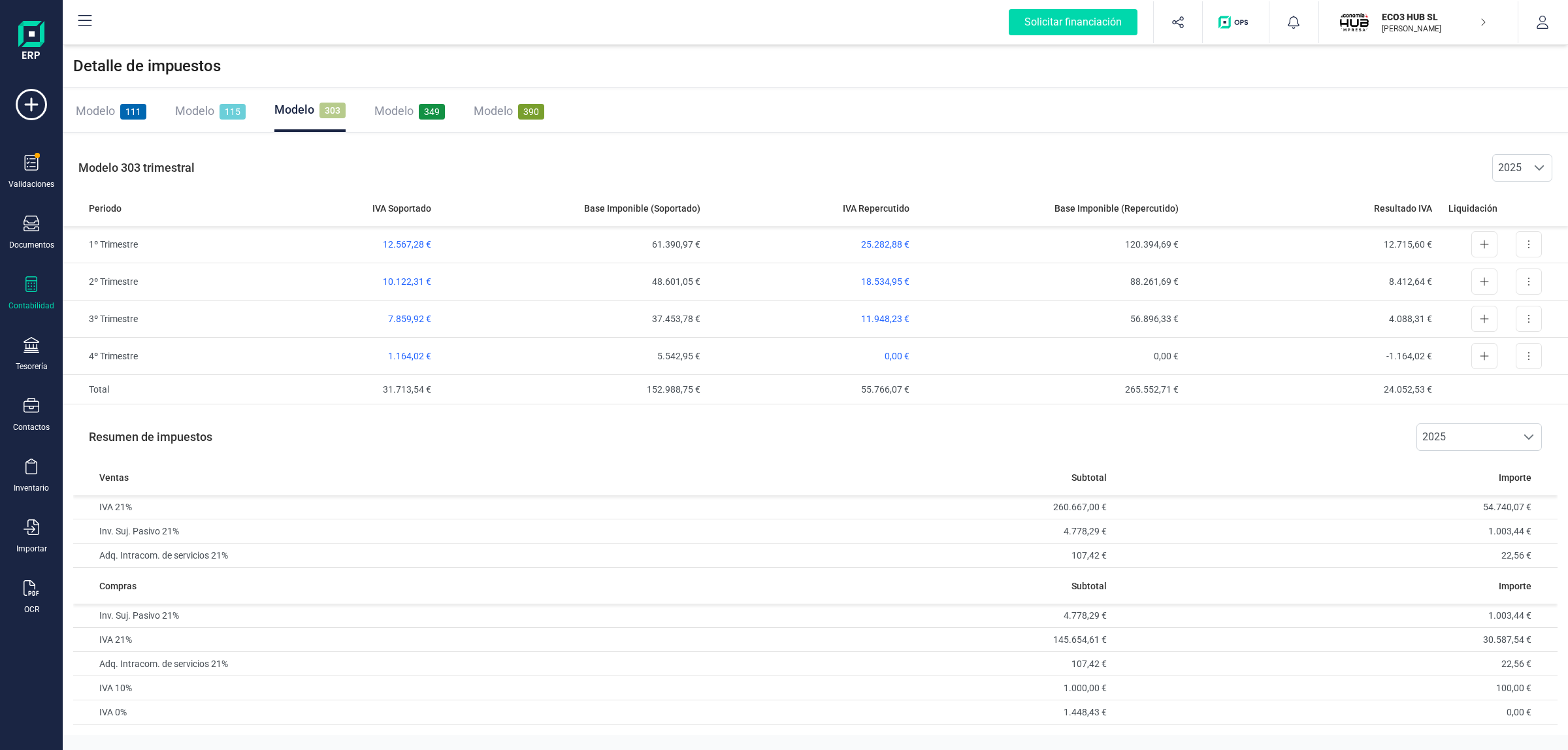
click at [790, 168] on div "Modelo 303 trimestral 2025 2025" at bounding box center [816, 168] width 1506 height 45
